Goal: Navigation & Orientation: Find specific page/section

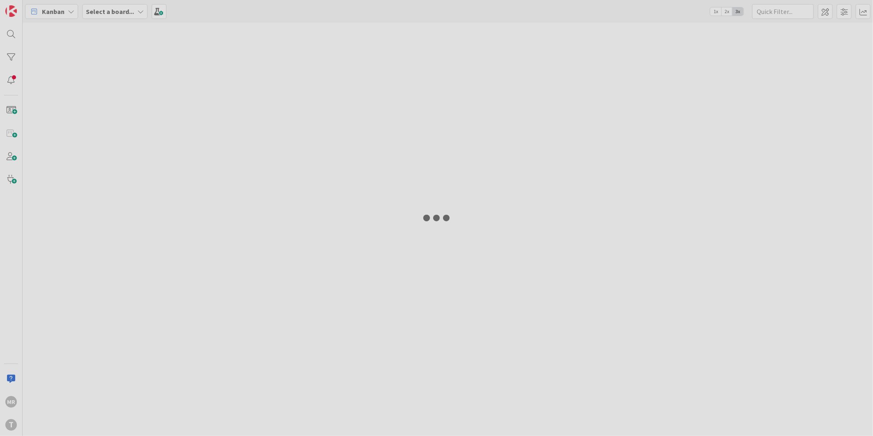
type input "73"
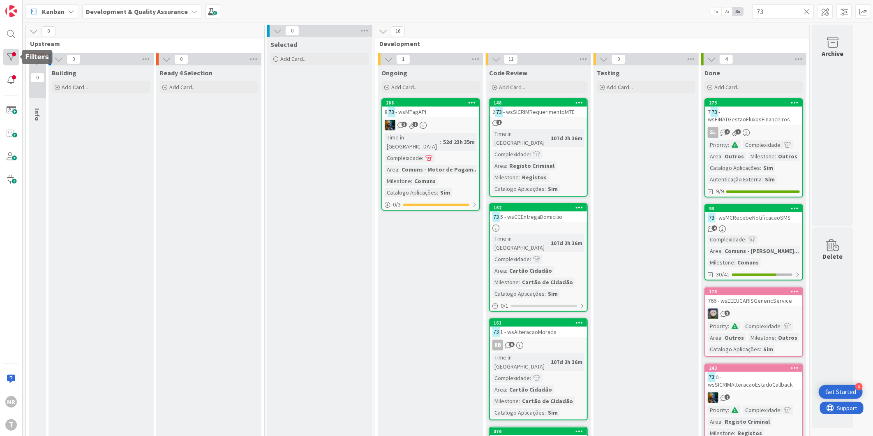
click at [14, 53] on div at bounding box center [11, 57] width 16 height 16
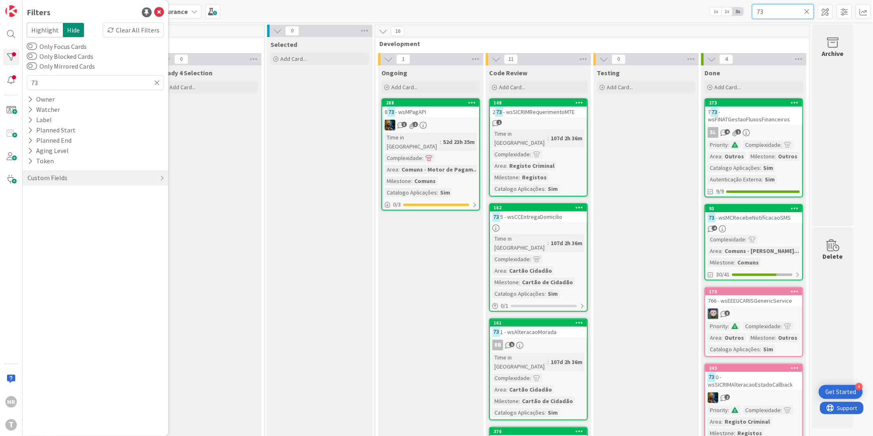
drag, startPoint x: 780, startPoint y: 15, endPoint x: 741, endPoint y: 12, distance: 39.6
click at [742, 13] on div "Kanban Development & Quality Assurance 1x 2x 3x 73" at bounding box center [448, 11] width 851 height 23
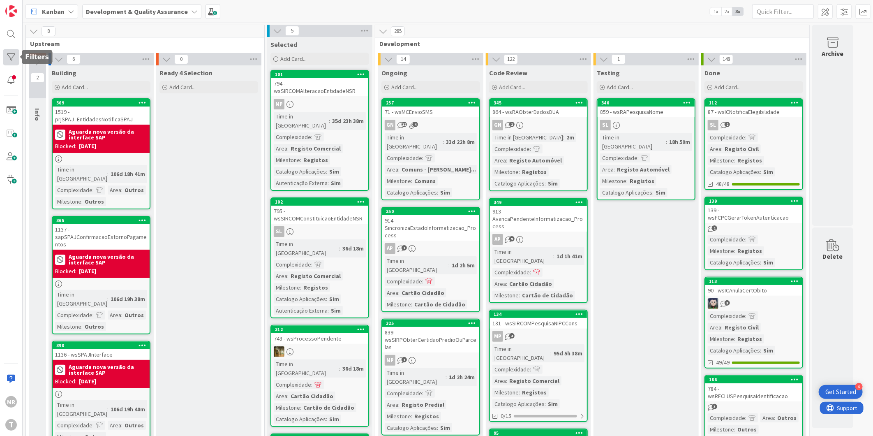
click at [12, 53] on div at bounding box center [11, 57] width 16 height 16
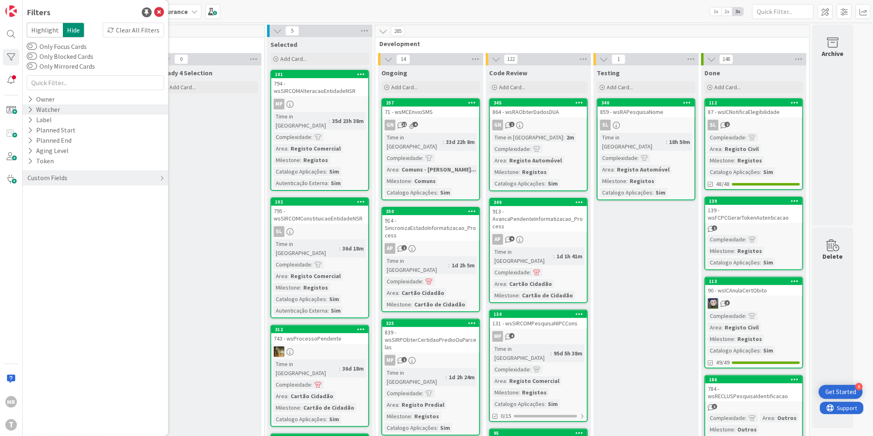
click at [29, 106] on icon at bounding box center [30, 109] width 5 height 7
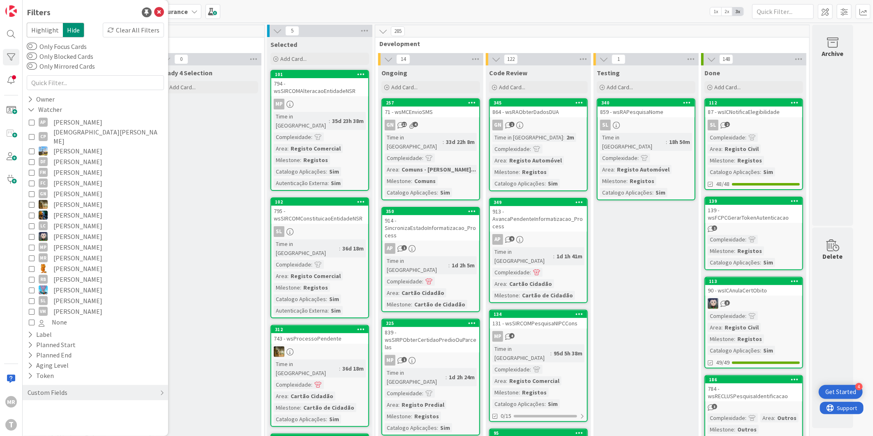
click at [77, 167] on span "[PERSON_NAME]" at bounding box center [77, 172] width 49 height 11
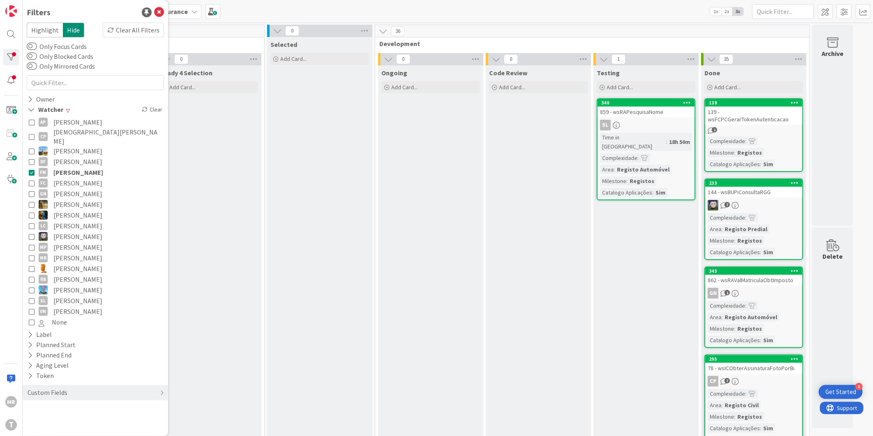
click at [70, 167] on span "[PERSON_NAME]" at bounding box center [78, 172] width 50 height 11
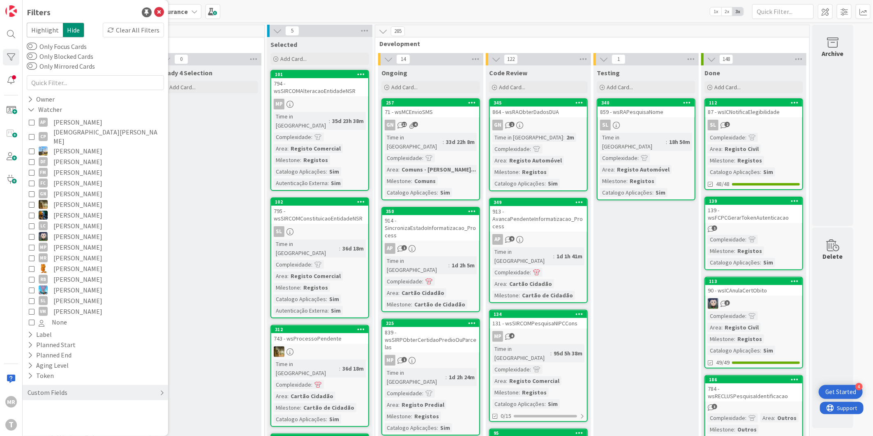
click at [60, 387] on div "Custom Fields" at bounding box center [48, 392] width 42 height 10
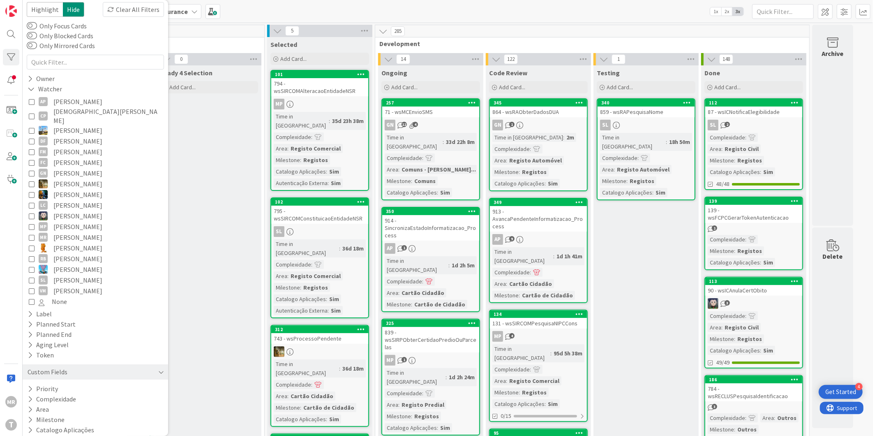
scroll to position [29, 0]
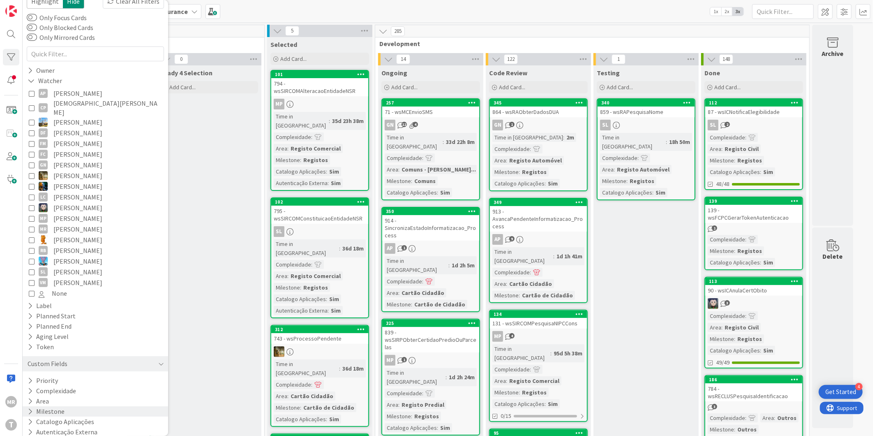
click at [58, 406] on button "Milestone" at bounding box center [46, 411] width 39 height 10
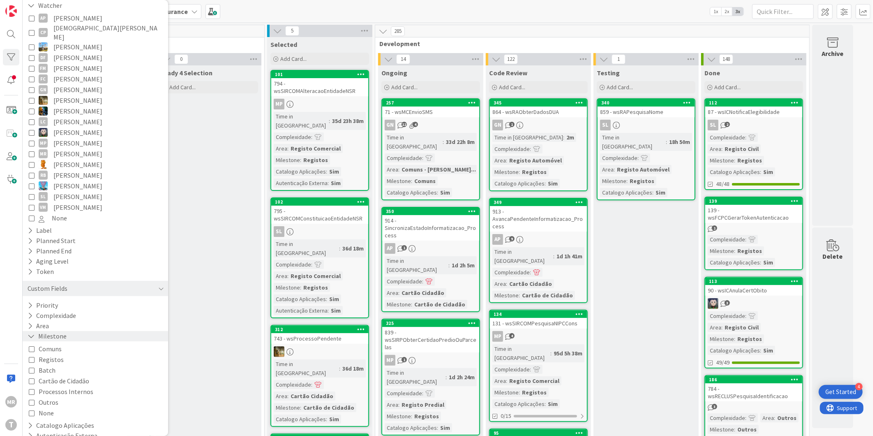
scroll to position [107, 0]
click at [52, 351] on span "Registos" at bounding box center [51, 356] width 25 height 11
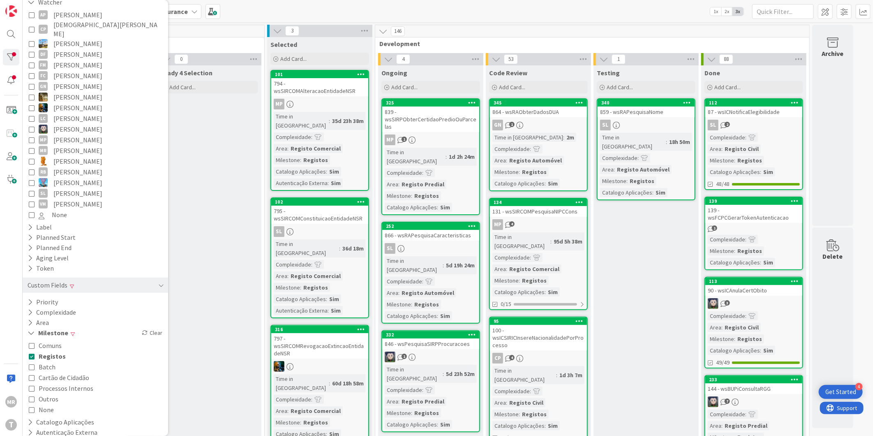
click at [52, 393] on span "Outros" at bounding box center [49, 398] width 20 height 11
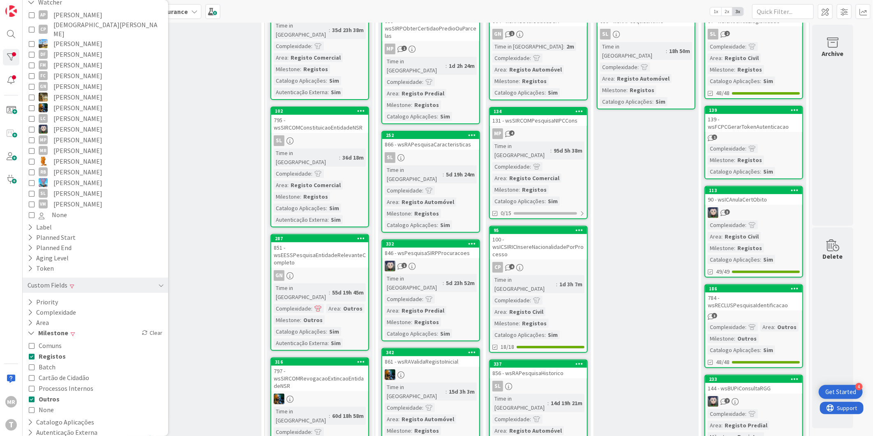
scroll to position [91, 0]
click at [560, 108] on div "134" at bounding box center [540, 111] width 93 height 6
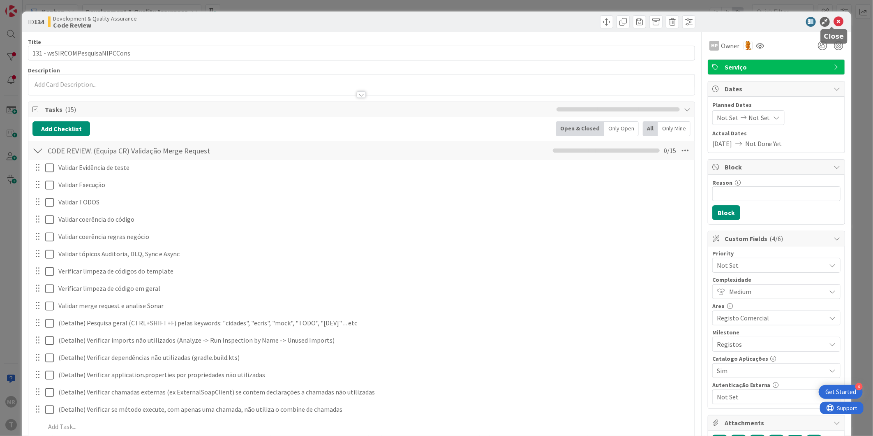
click at [834, 19] on icon at bounding box center [839, 22] width 10 height 10
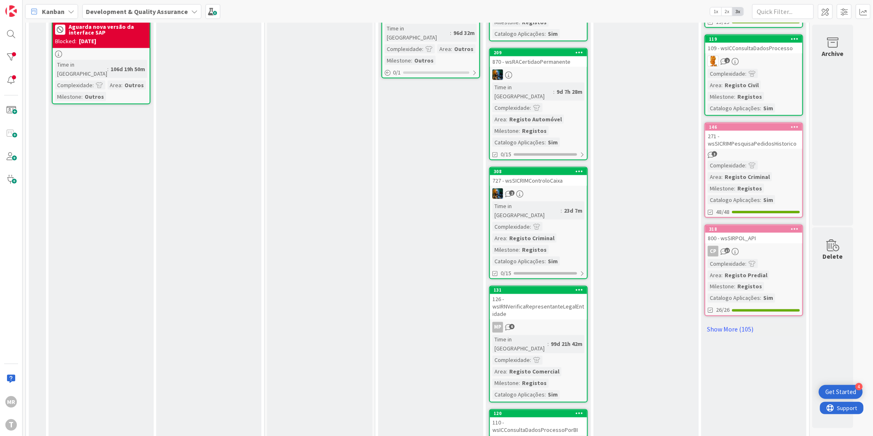
scroll to position [731, 0]
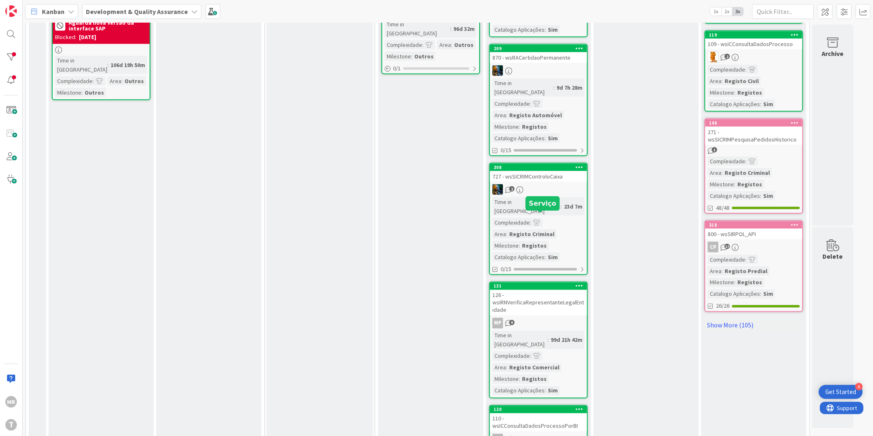
click at [558, 283] on div "131" at bounding box center [540, 286] width 93 height 6
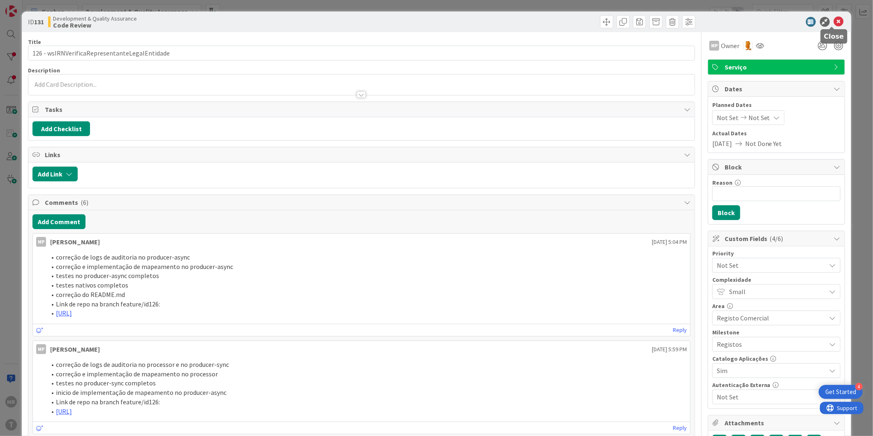
click at [834, 23] on icon at bounding box center [839, 22] width 10 height 10
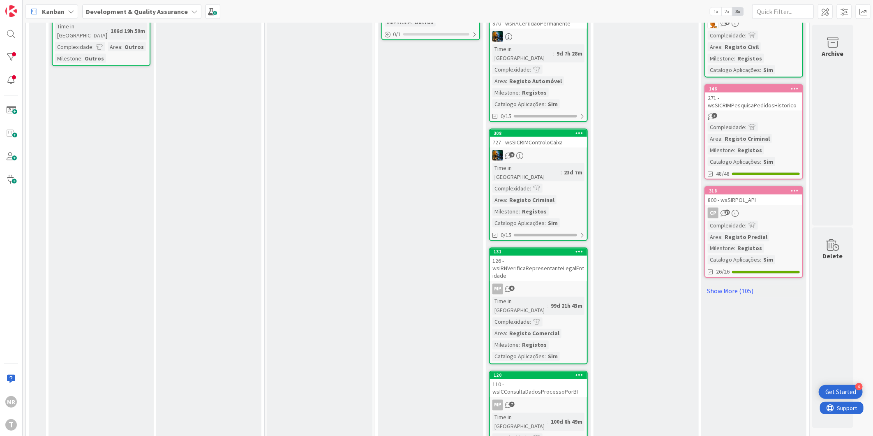
click at [566, 372] on div "120" at bounding box center [540, 375] width 93 height 6
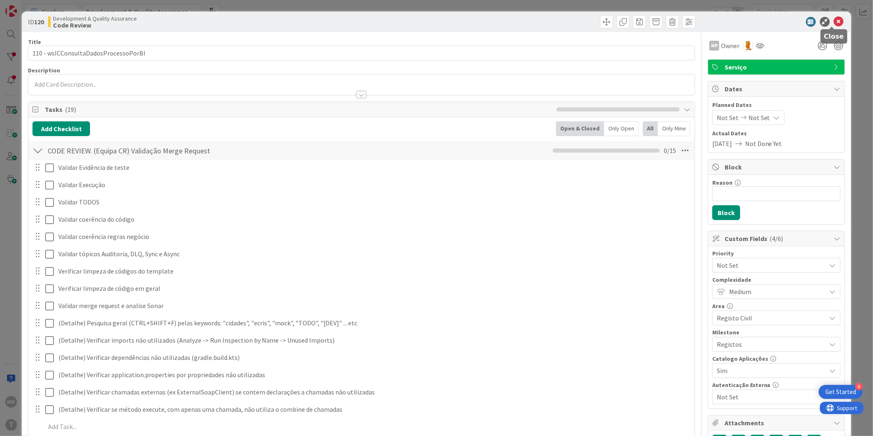
click at [834, 21] on icon at bounding box center [839, 22] width 10 height 10
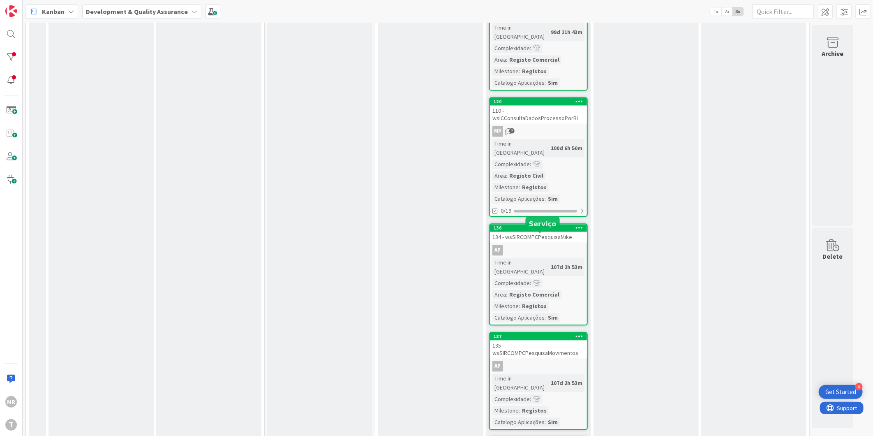
click at [568, 333] on div "137" at bounding box center [540, 336] width 93 height 6
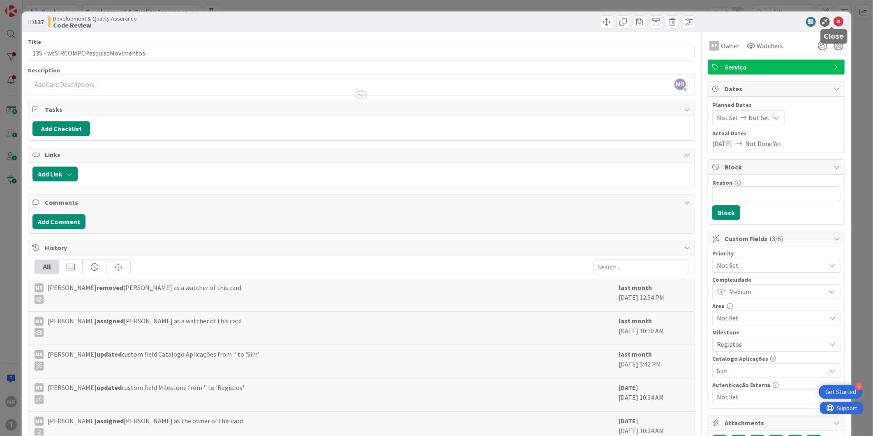
click at [836, 23] on icon at bounding box center [839, 22] width 10 height 10
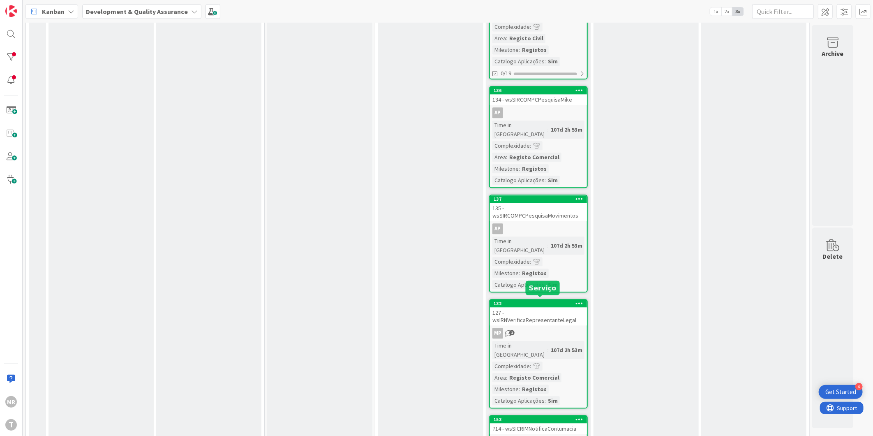
click at [558, 416] on div "153" at bounding box center [540, 419] width 93 height 6
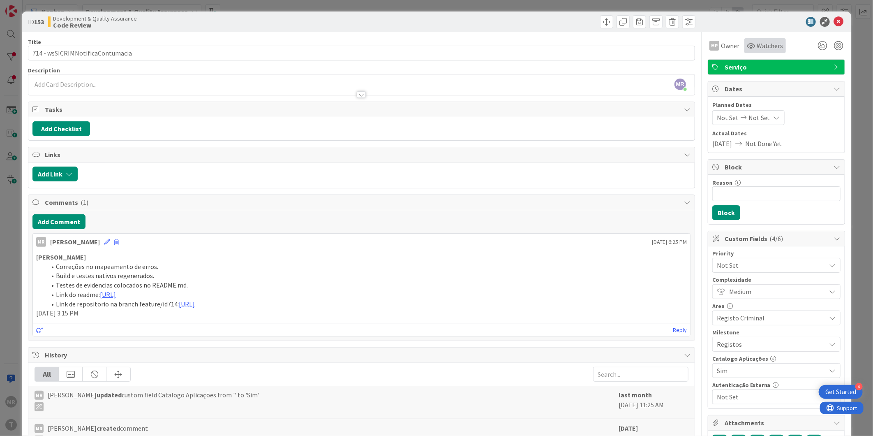
click at [762, 46] on span "Watchers" at bounding box center [770, 46] width 27 height 10
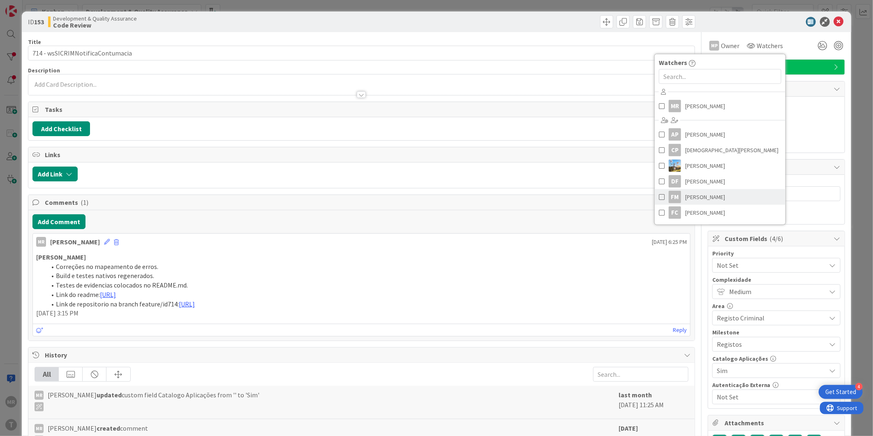
click at [659, 197] on span at bounding box center [662, 197] width 6 height 12
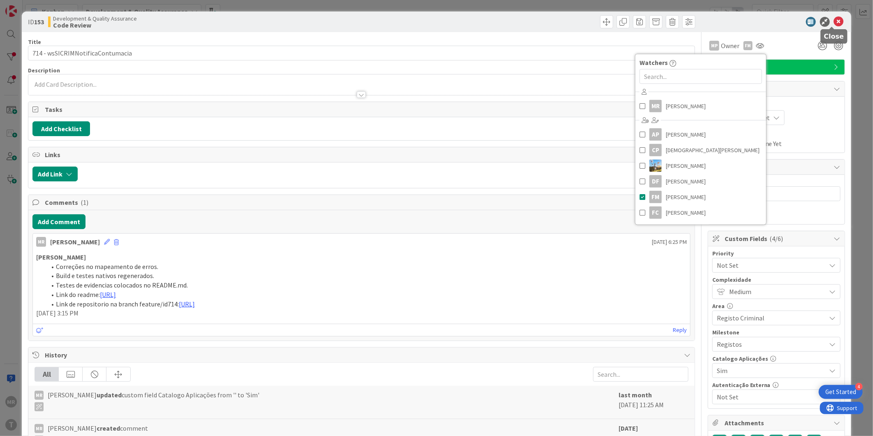
click at [834, 20] on icon at bounding box center [839, 22] width 10 height 10
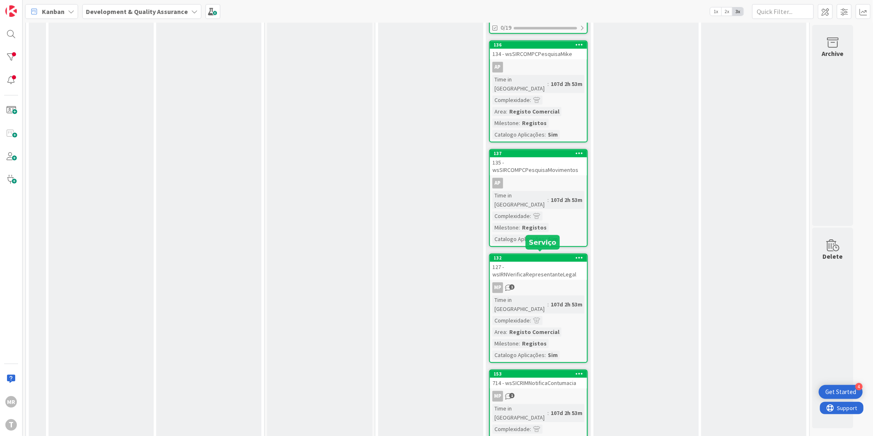
click at [547, 371] on div "153" at bounding box center [540, 374] width 93 height 6
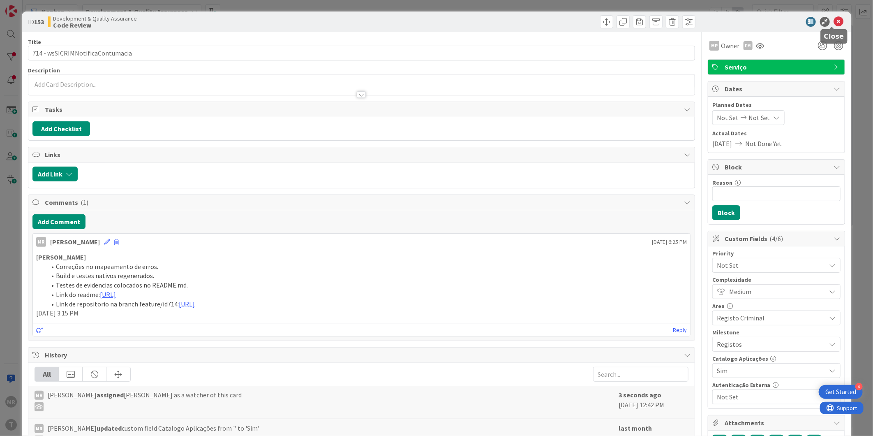
drag, startPoint x: 831, startPoint y: 24, endPoint x: 827, endPoint y: 30, distance: 7.1
click at [834, 25] on icon at bounding box center [839, 22] width 10 height 10
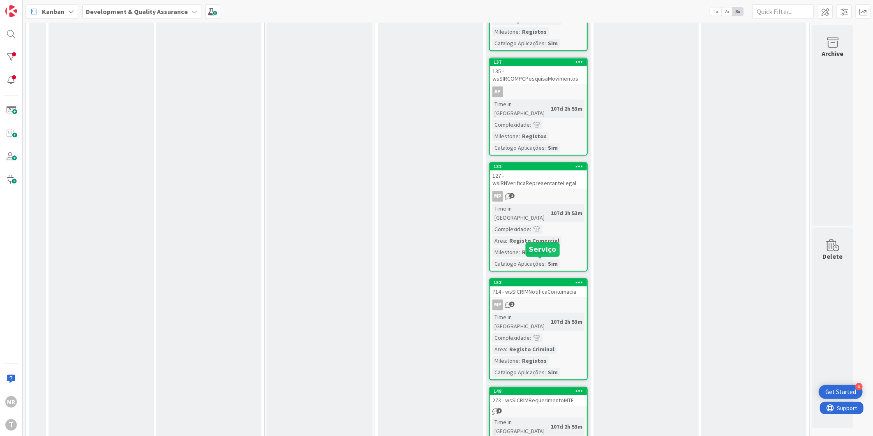
click at [557, 387] on div "148" at bounding box center [538, 390] width 97 height 7
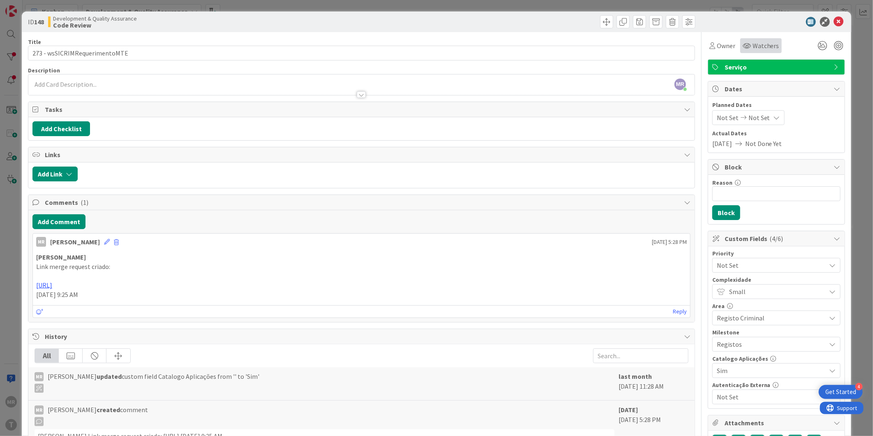
click at [748, 51] on div "Watchers" at bounding box center [761, 45] width 42 height 15
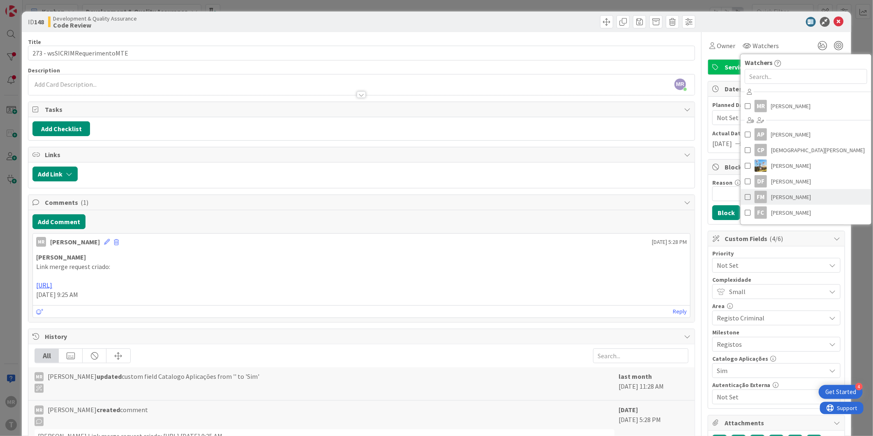
click at [776, 193] on span "[PERSON_NAME]" at bounding box center [791, 197] width 40 height 12
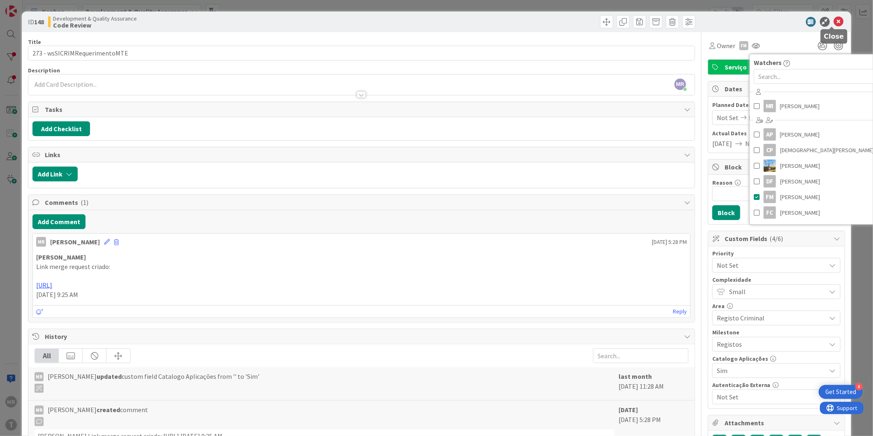
click at [834, 19] on icon at bounding box center [839, 22] width 10 height 10
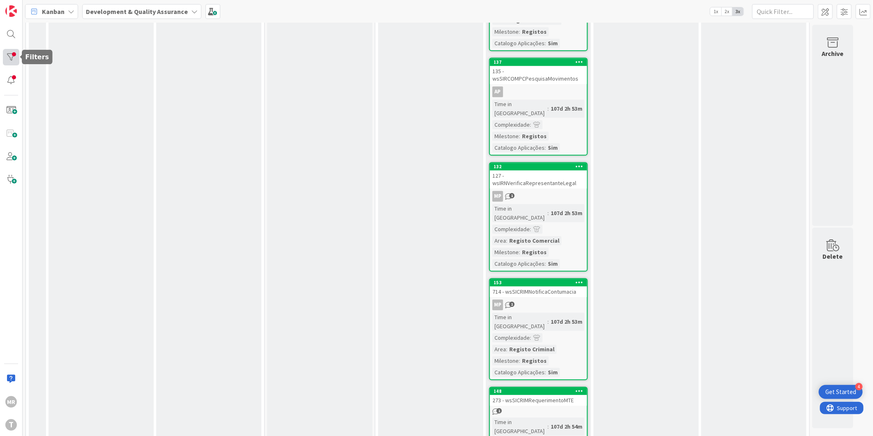
click at [14, 58] on div at bounding box center [11, 57] width 16 height 16
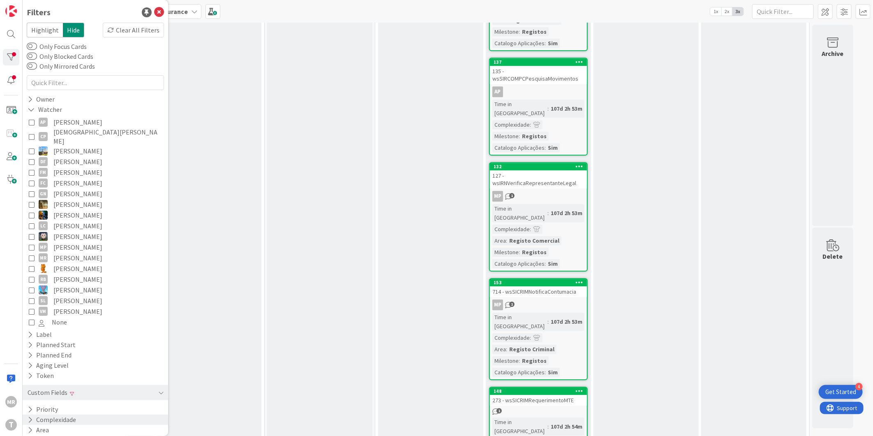
scroll to position [29, 0]
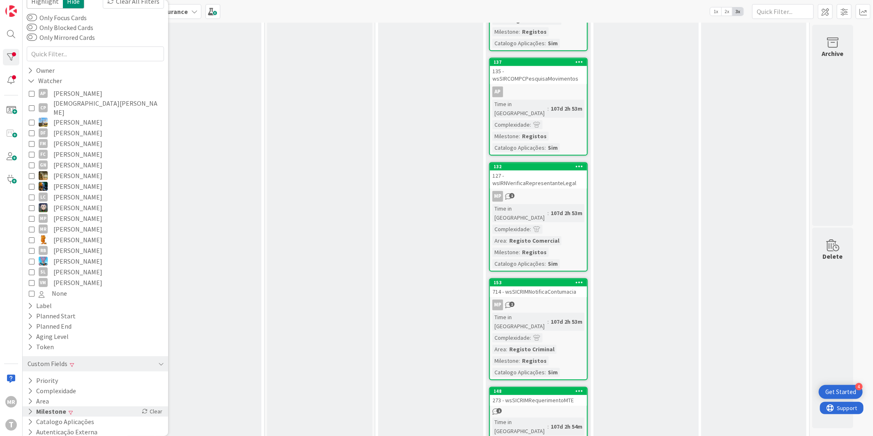
click at [46, 406] on button "Milestone" at bounding box center [47, 411] width 40 height 10
click at [35, 429] on button "Registos" at bounding box center [47, 434] width 37 height 11
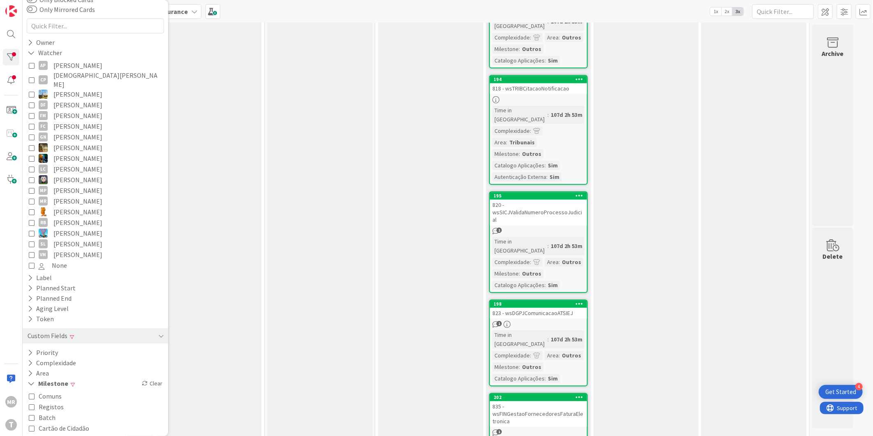
scroll to position [107, 0]
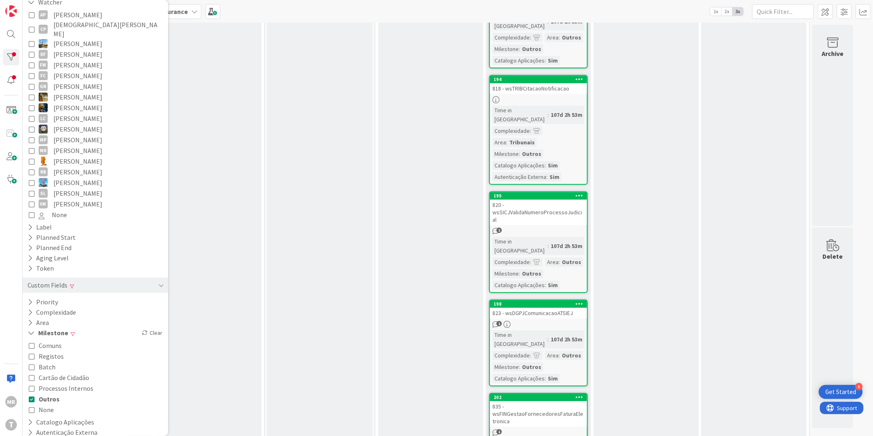
click at [51, 393] on span "Outros" at bounding box center [49, 398] width 21 height 11
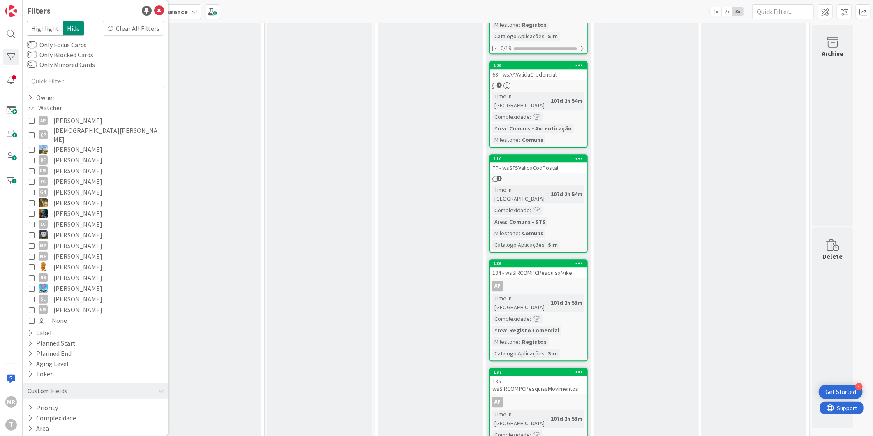
scroll to position [0, 0]
click at [73, 167] on span "[PERSON_NAME]" at bounding box center [77, 172] width 49 height 11
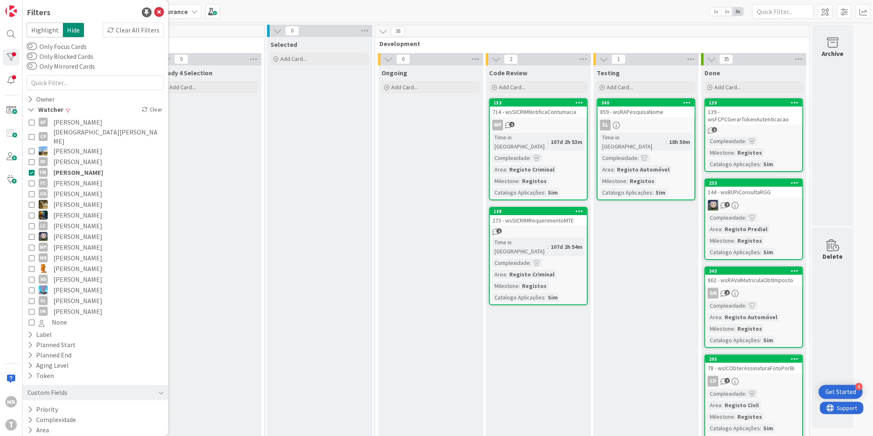
click at [90, 167] on span "[PERSON_NAME]" at bounding box center [78, 172] width 50 height 11
